Goal: Check status

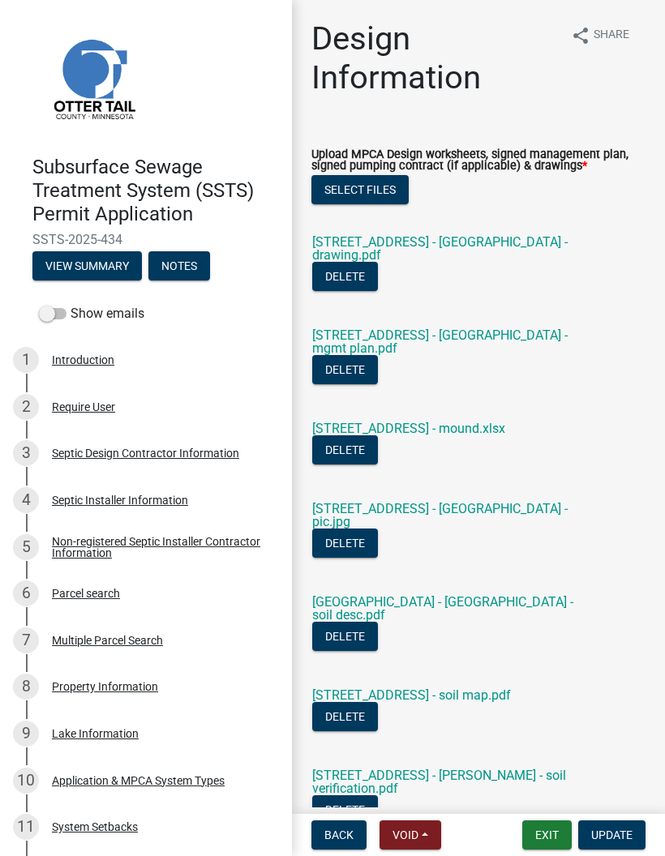
scroll to position [-12, 0]
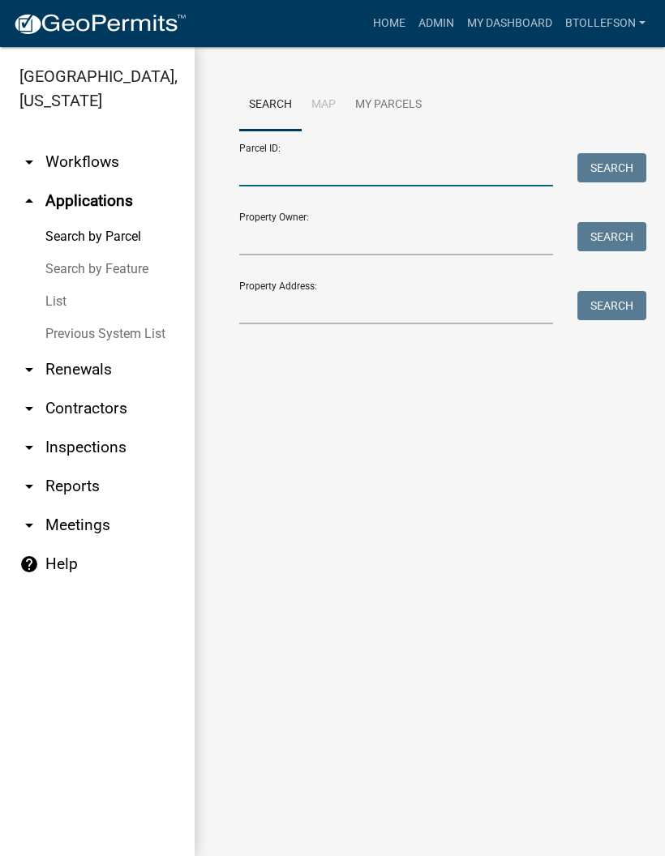
click at [440, 165] on input "Parcel ID:" at bounding box center [396, 169] width 314 height 33
paste input "23000170129001"
type input "23000170129001"
click at [623, 169] on button "Search" at bounding box center [611, 167] width 69 height 29
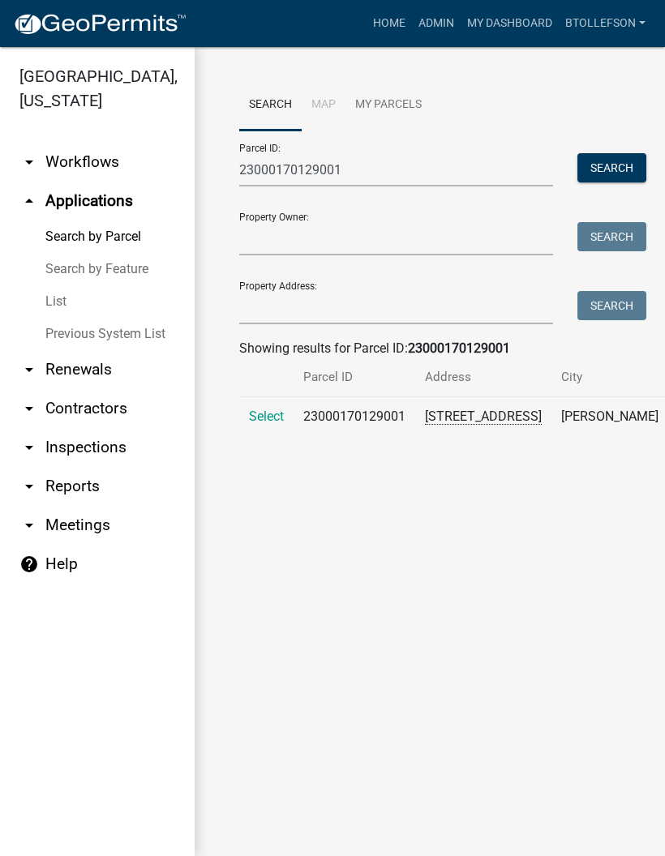
click at [270, 424] on span "Select" at bounding box center [266, 416] width 35 height 15
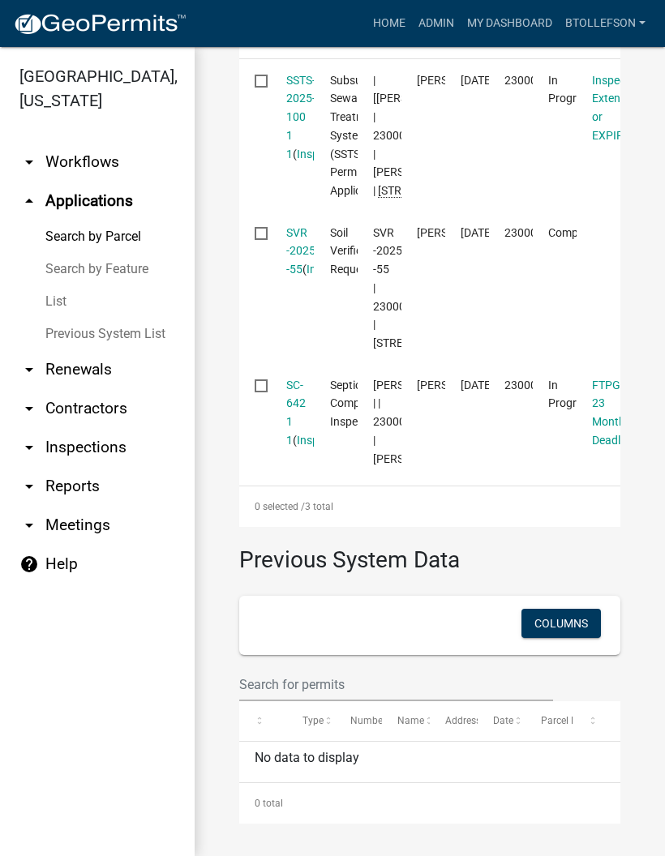
scroll to position [561, 0]
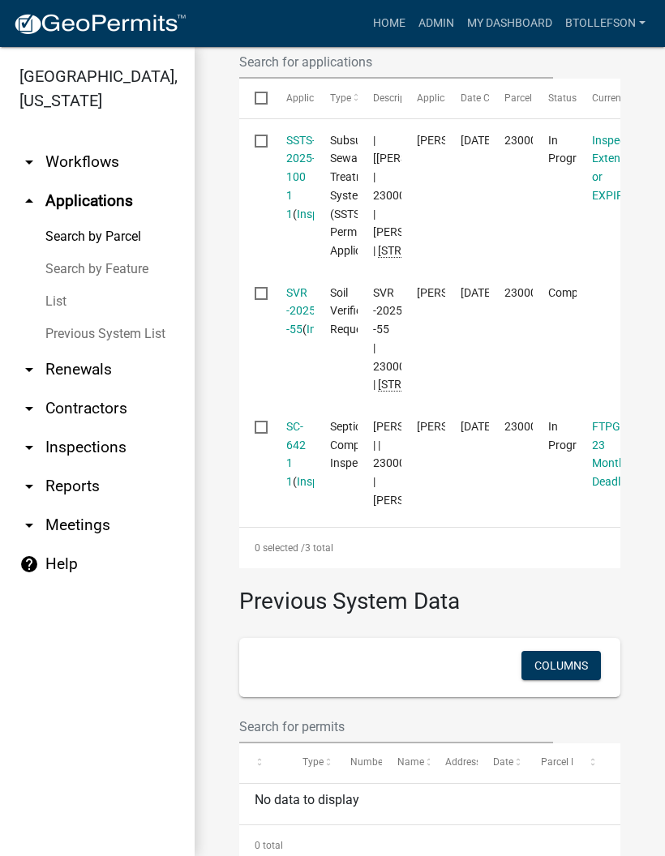
click at [298, 212] on link "SSTS-2025-100 1 1" at bounding box center [300, 177] width 29 height 87
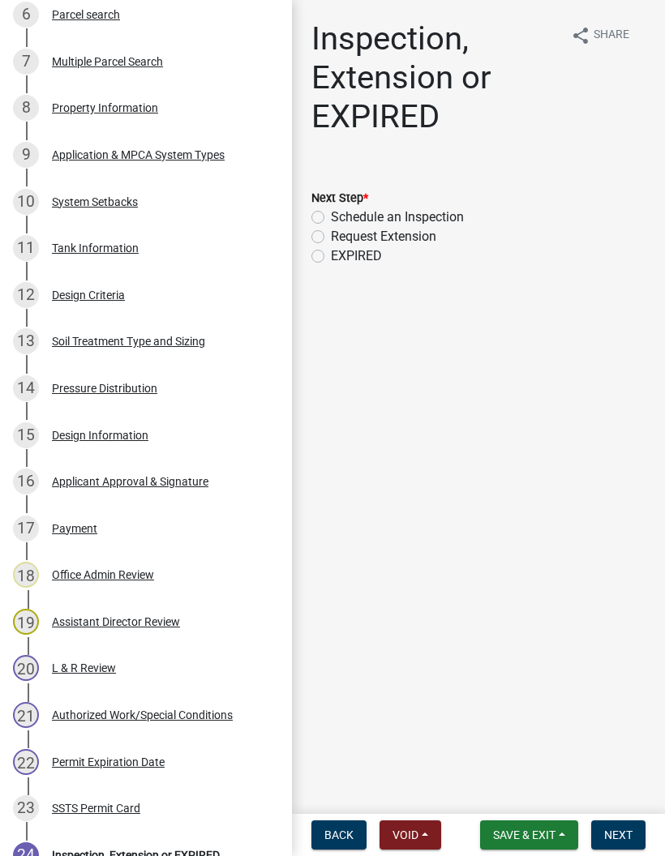
scroll to position [577, 0]
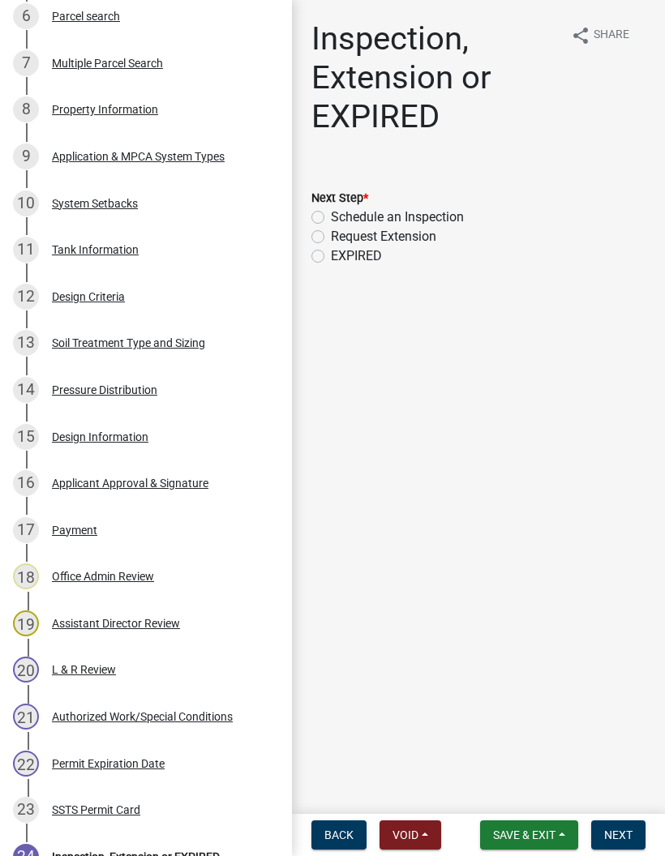
click at [75, 431] on div "Design Information" at bounding box center [100, 436] width 96 height 11
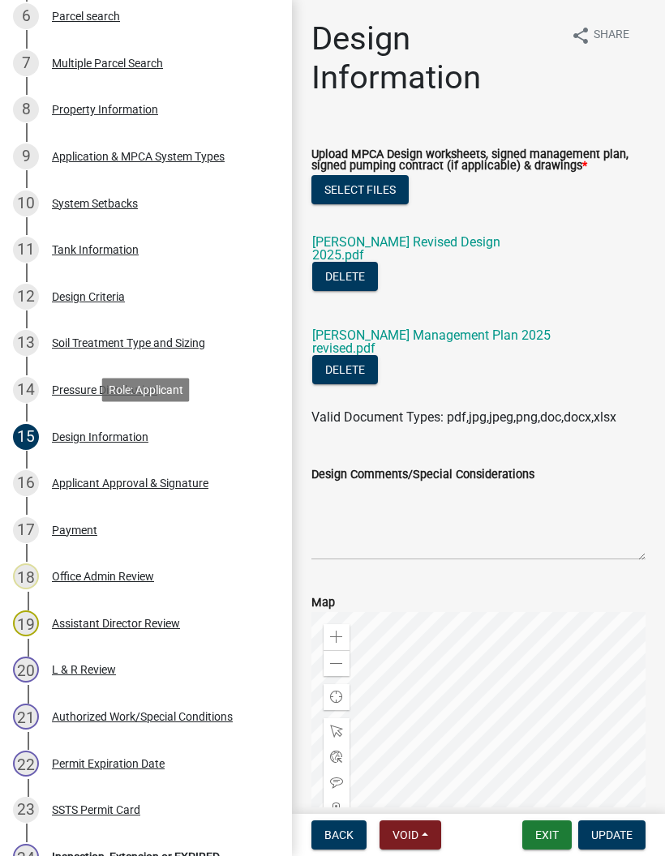
click at [493, 245] on link "[PERSON_NAME] Revised Design 2025.pdf" at bounding box center [406, 248] width 188 height 28
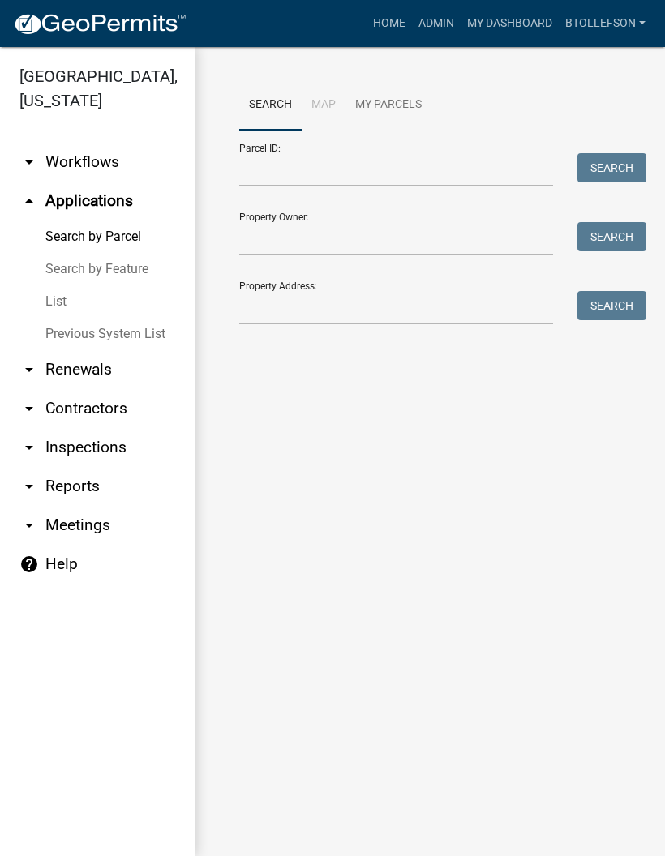
click at [507, 24] on link "My Dashboard" at bounding box center [510, 23] width 98 height 31
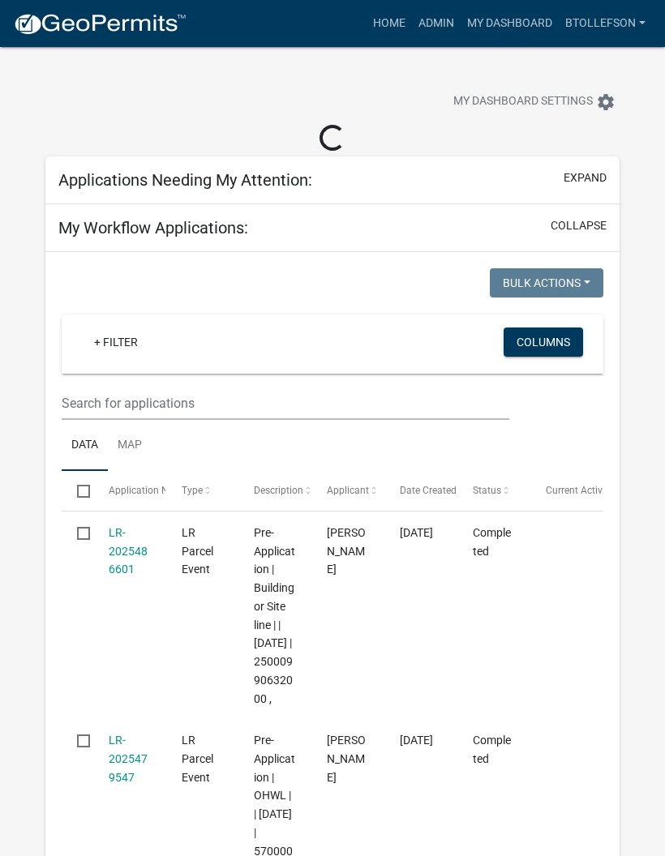
select select "3: 100"
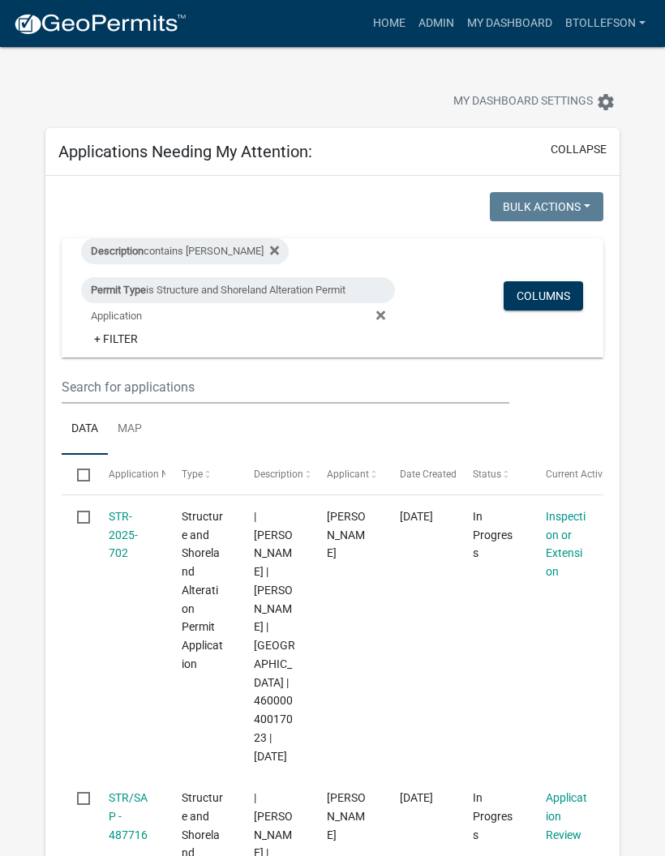
click at [198, 292] on div "Permit Type is Structure and Shoreland Alteration Permit Application" at bounding box center [238, 290] width 314 height 26
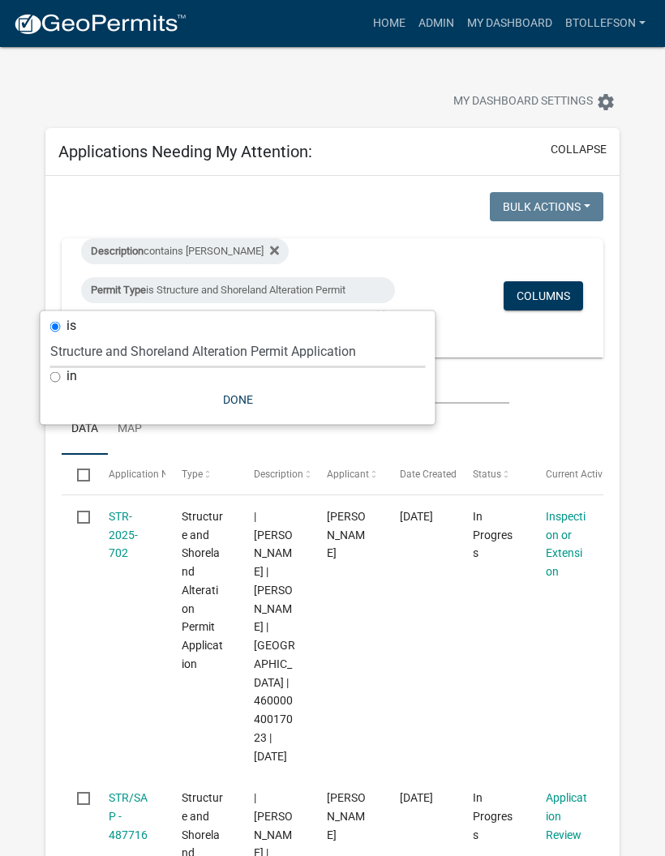
click at [119, 355] on select "Select an option Building Contractor / Excavators (Registration) Building Contr…" at bounding box center [237, 351] width 375 height 33
select select "68d28c81-f724-4f90-9ad3-bed34bf6fb80"
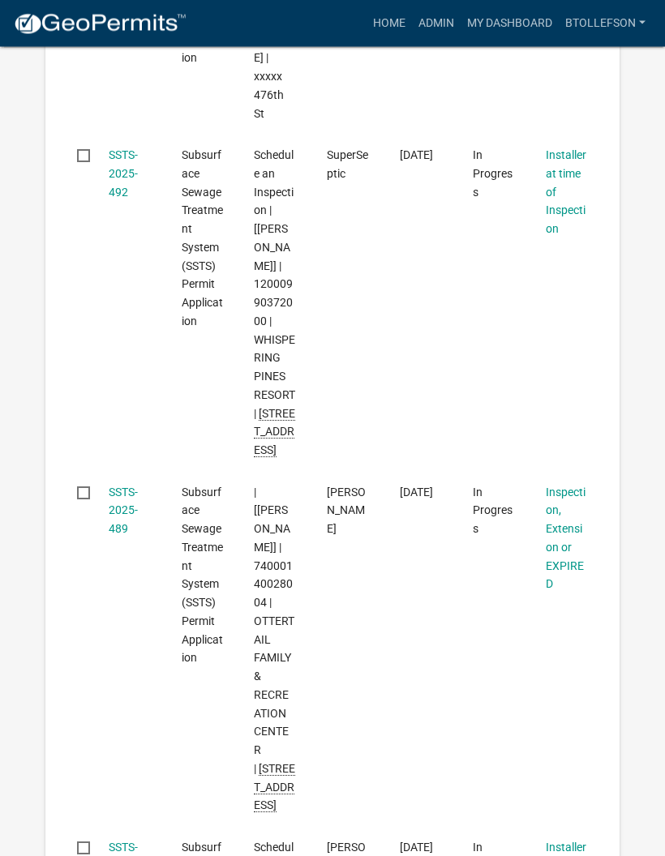
scroll to position [943, 0]
click at [114, 199] on link "SSTS-2025-492" at bounding box center [123, 173] width 29 height 50
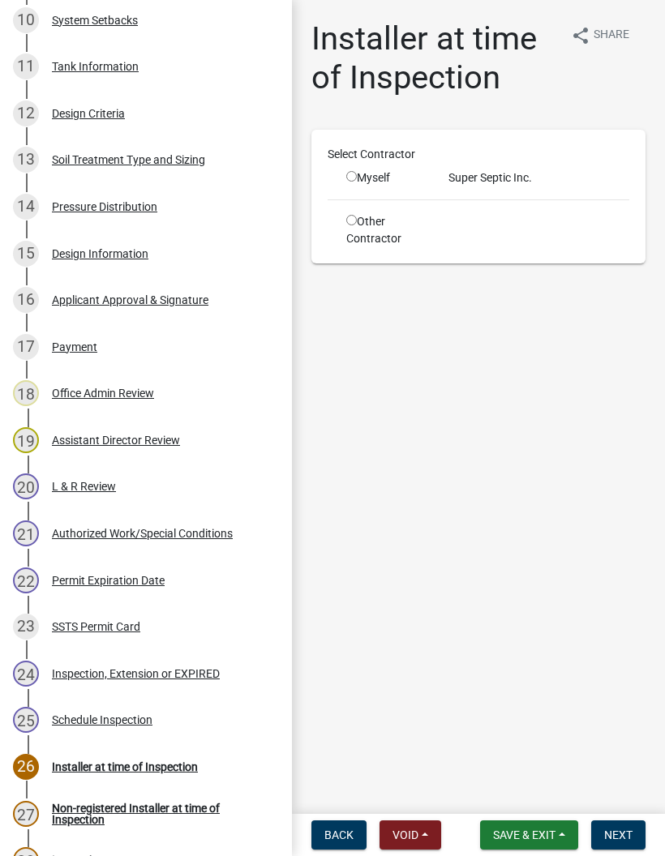
scroll to position [819, 0]
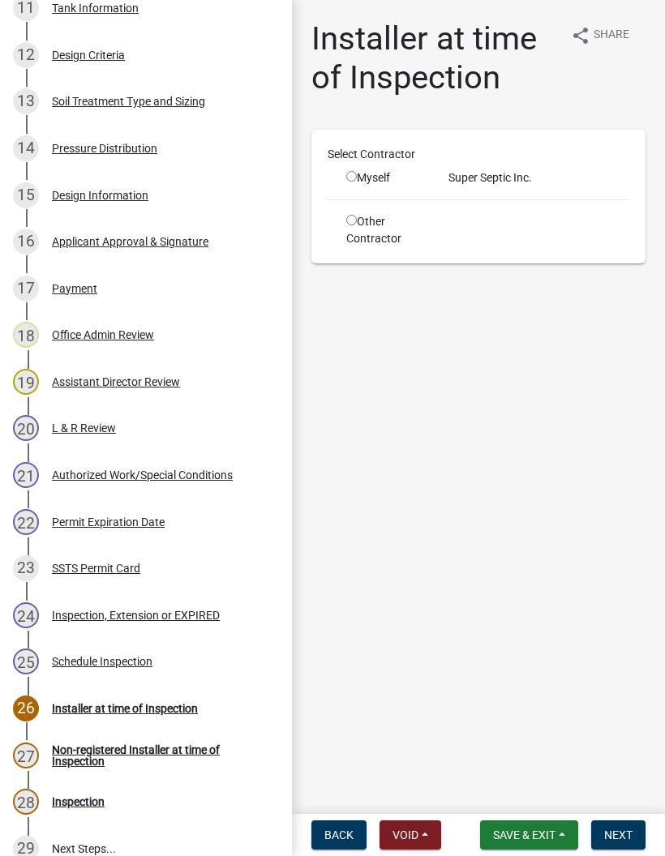
click at [208, 473] on div "Authorized Work/Special Conditions" at bounding box center [142, 475] width 181 height 11
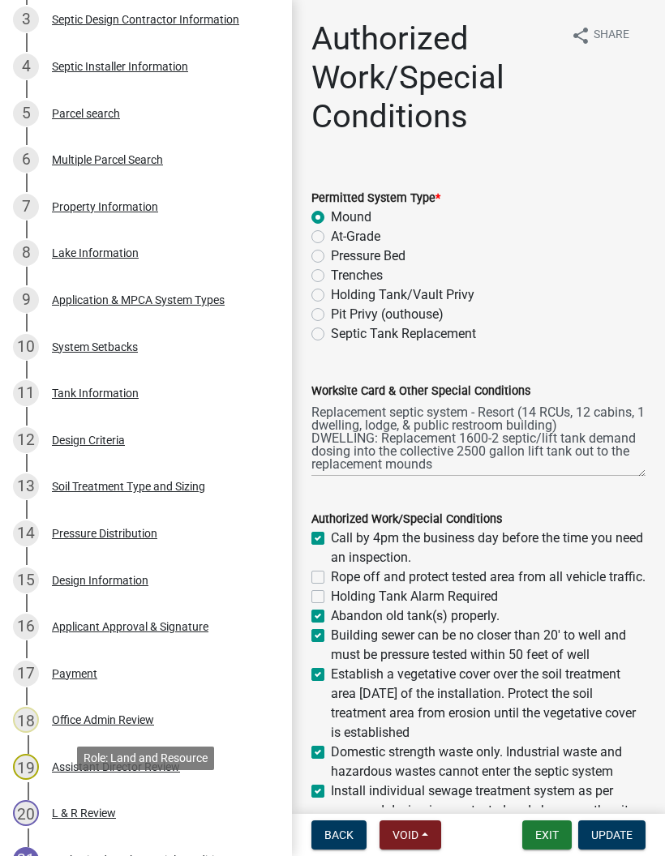
scroll to position [428, 0]
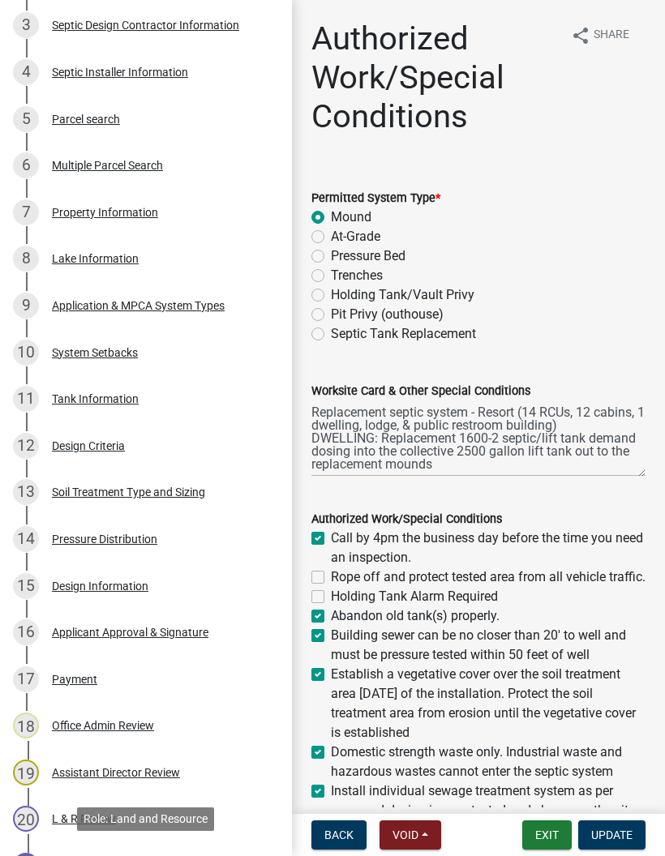
click at [98, 108] on div "5 Parcel search" at bounding box center [139, 119] width 253 height 26
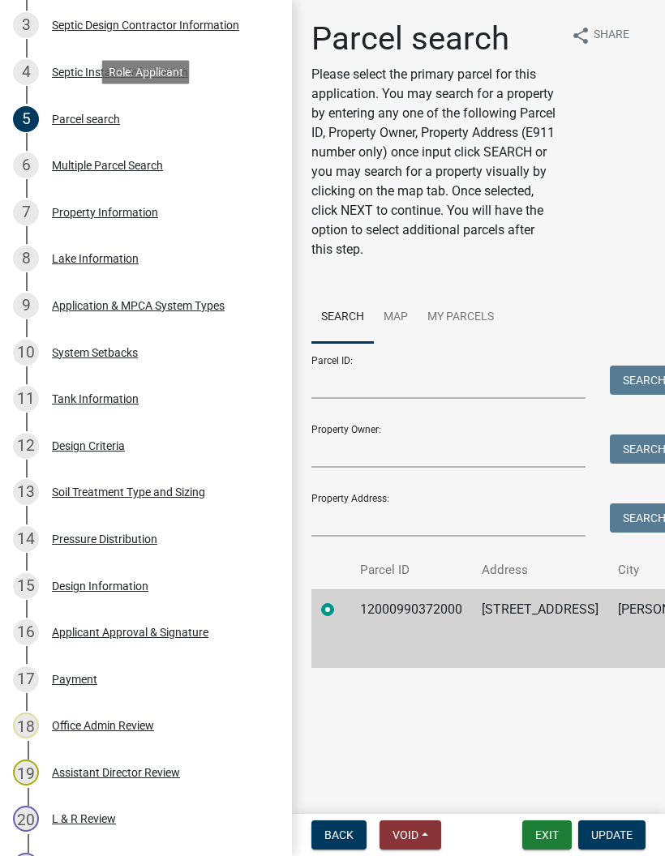
click at [112, 260] on div "Lake Information" at bounding box center [95, 258] width 87 height 11
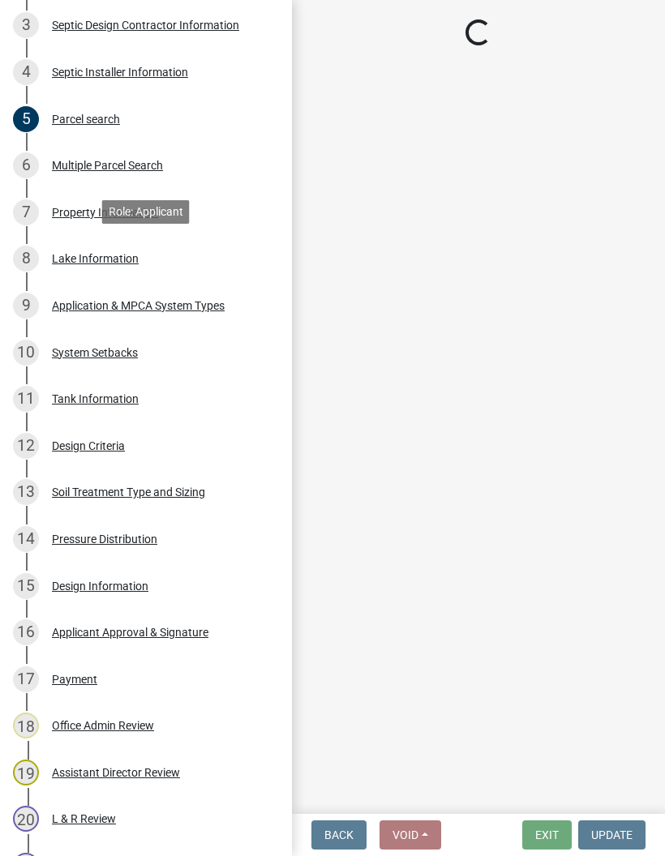
select select "7a383bc9-1ab3-45d1-a8e2-10abd99d8c01"
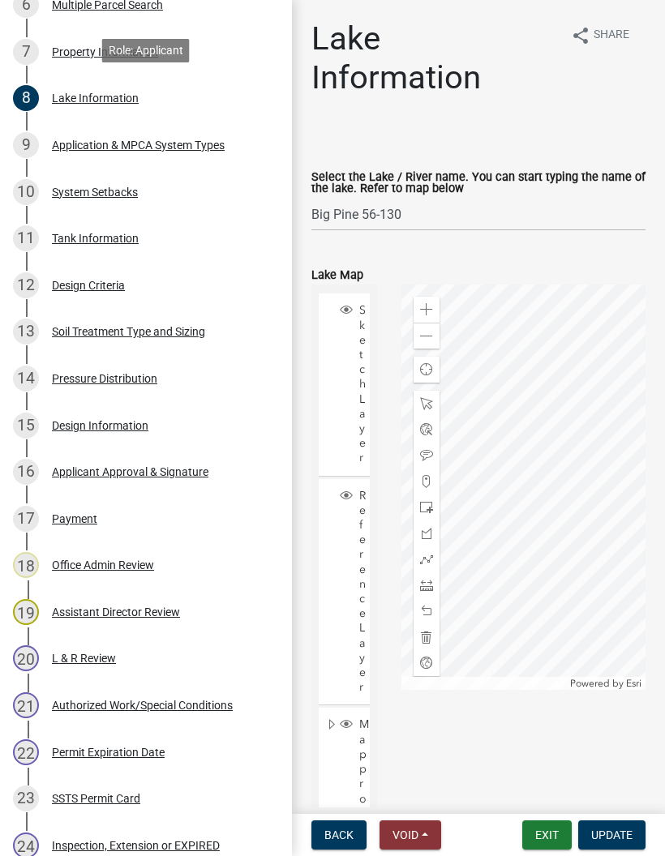
scroll to position [591, 0]
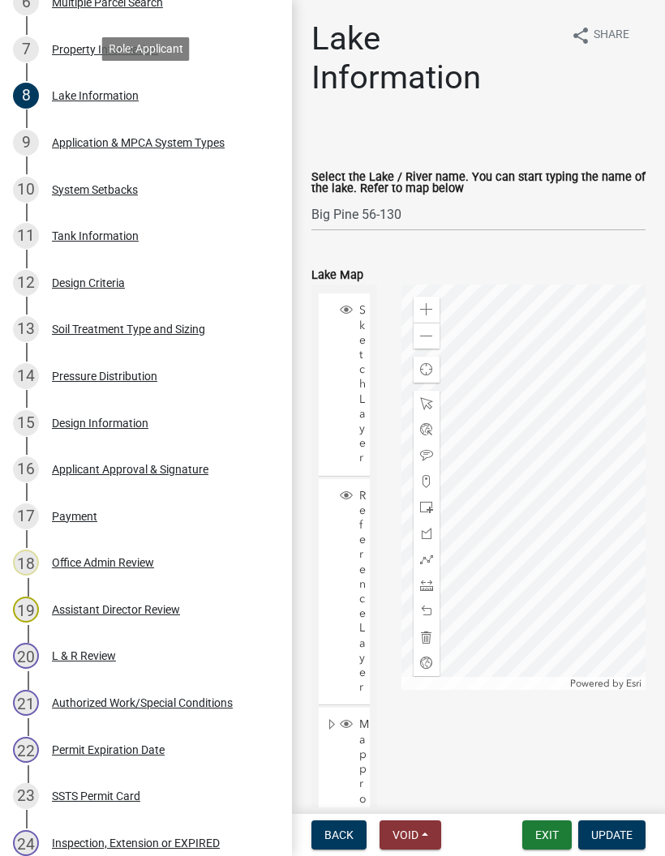
click at [204, 709] on div "21 Authorized Work/Special Conditions" at bounding box center [139, 703] width 253 height 26
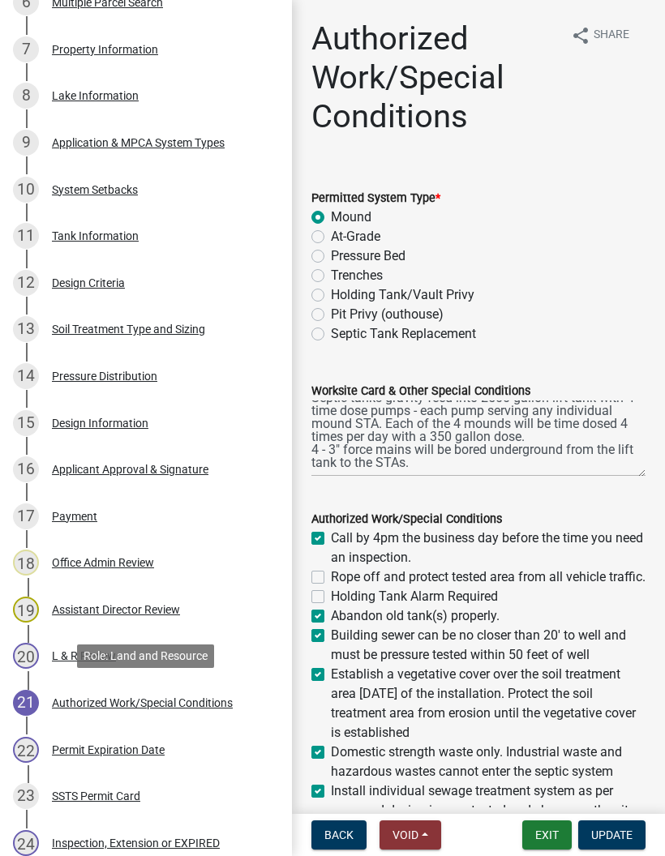
scroll to position [129, 0]
